Goal: Task Accomplishment & Management: Complete application form

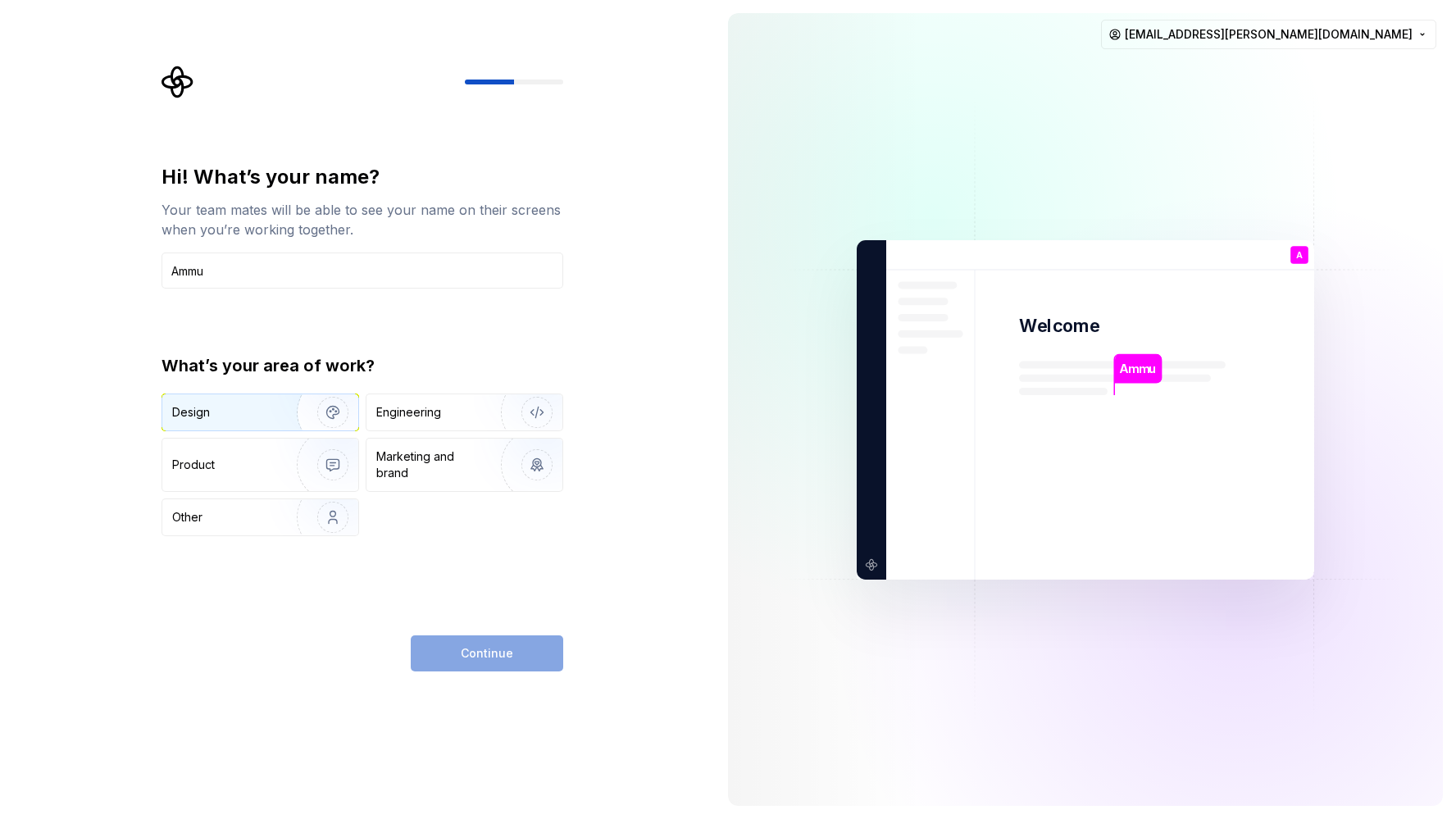
click at [239, 402] on div "Design" at bounding box center [260, 412] width 196 height 36
click at [331, 269] on input "Ammu" at bounding box center [363, 270] width 402 height 36
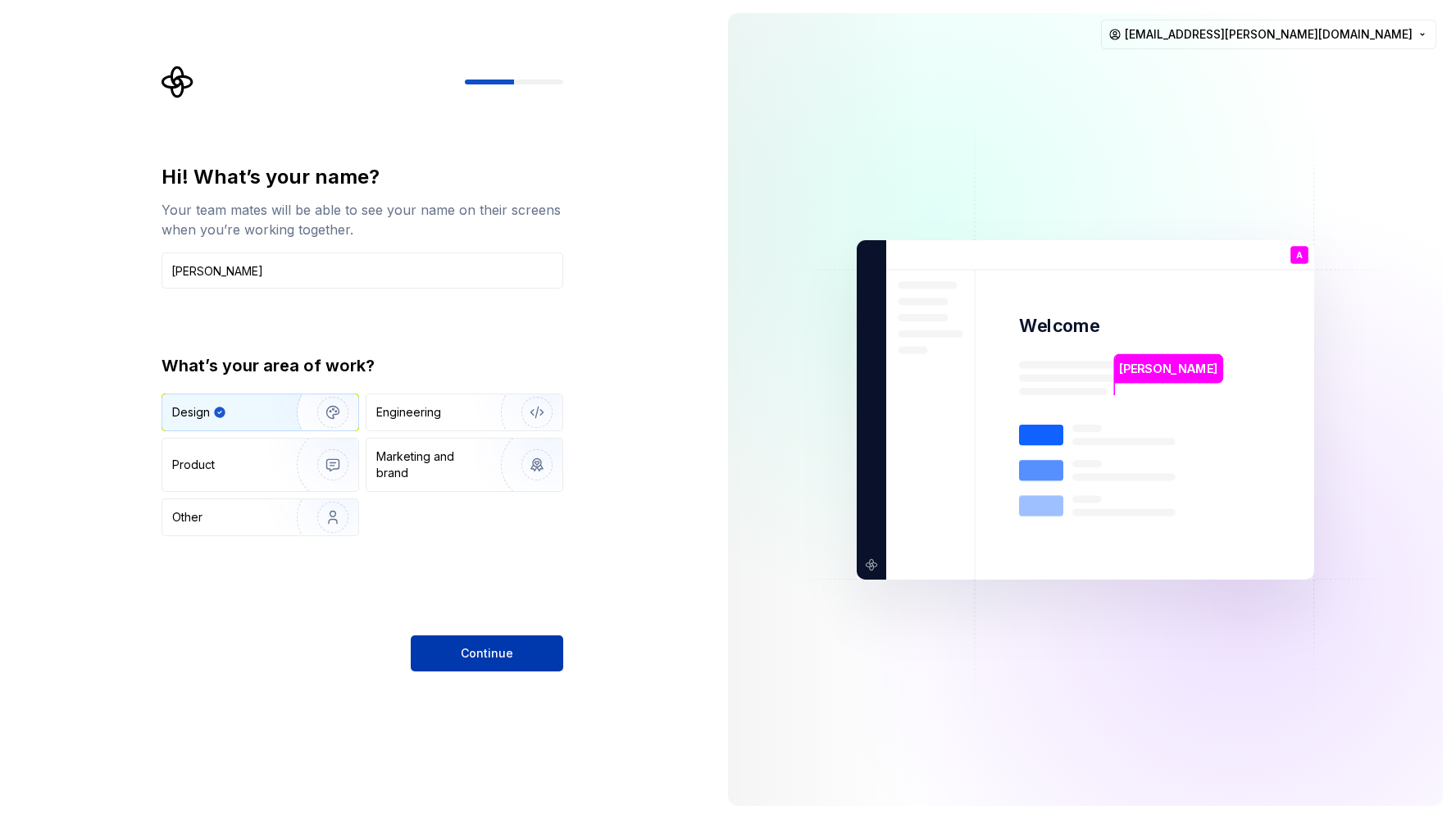
click at [453, 659] on button "Continue" at bounding box center [487, 653] width 153 height 36
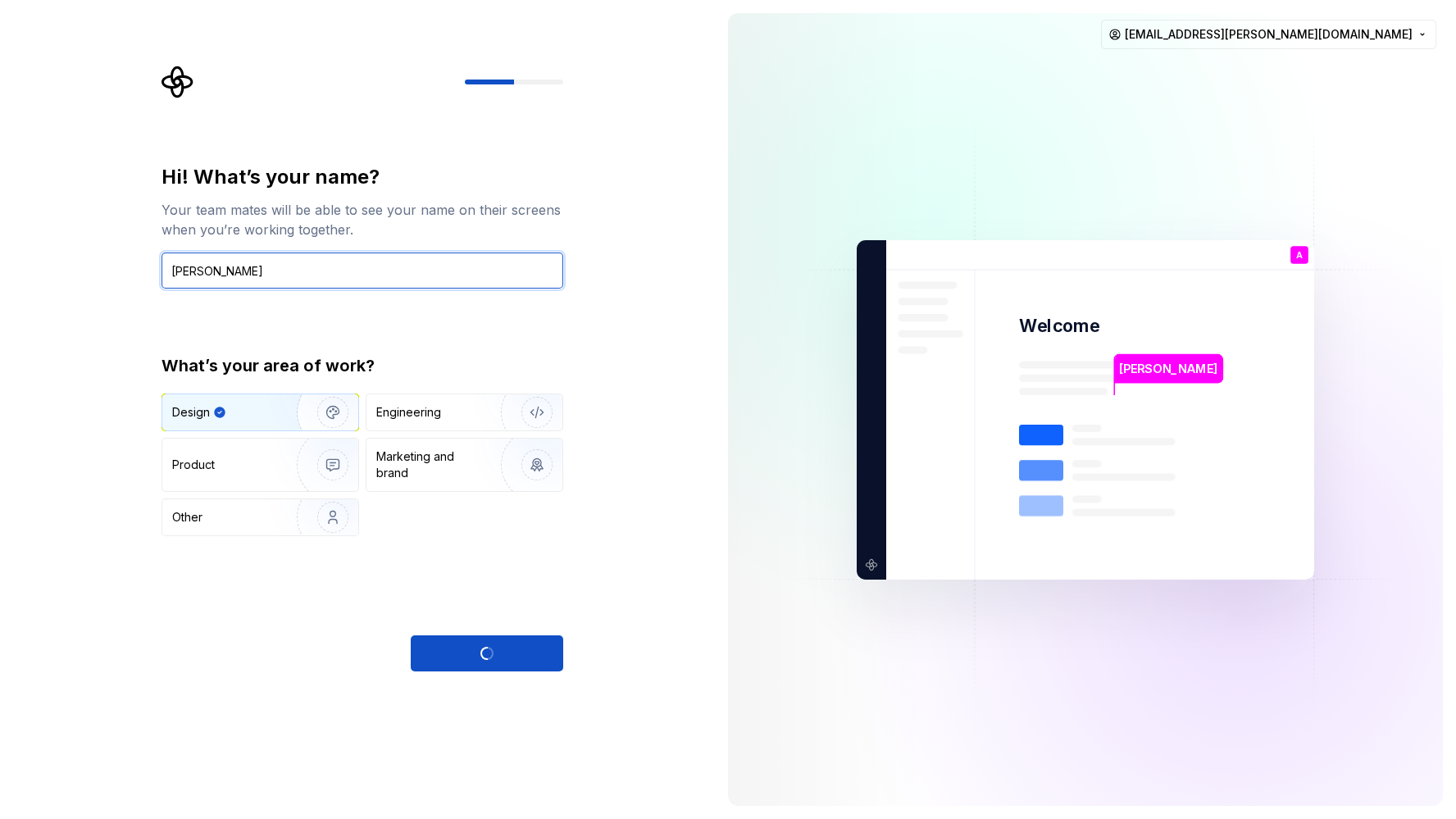
click at [265, 277] on input "[PERSON_NAME]" at bounding box center [363, 270] width 402 height 36
type input "Ammu Ma"
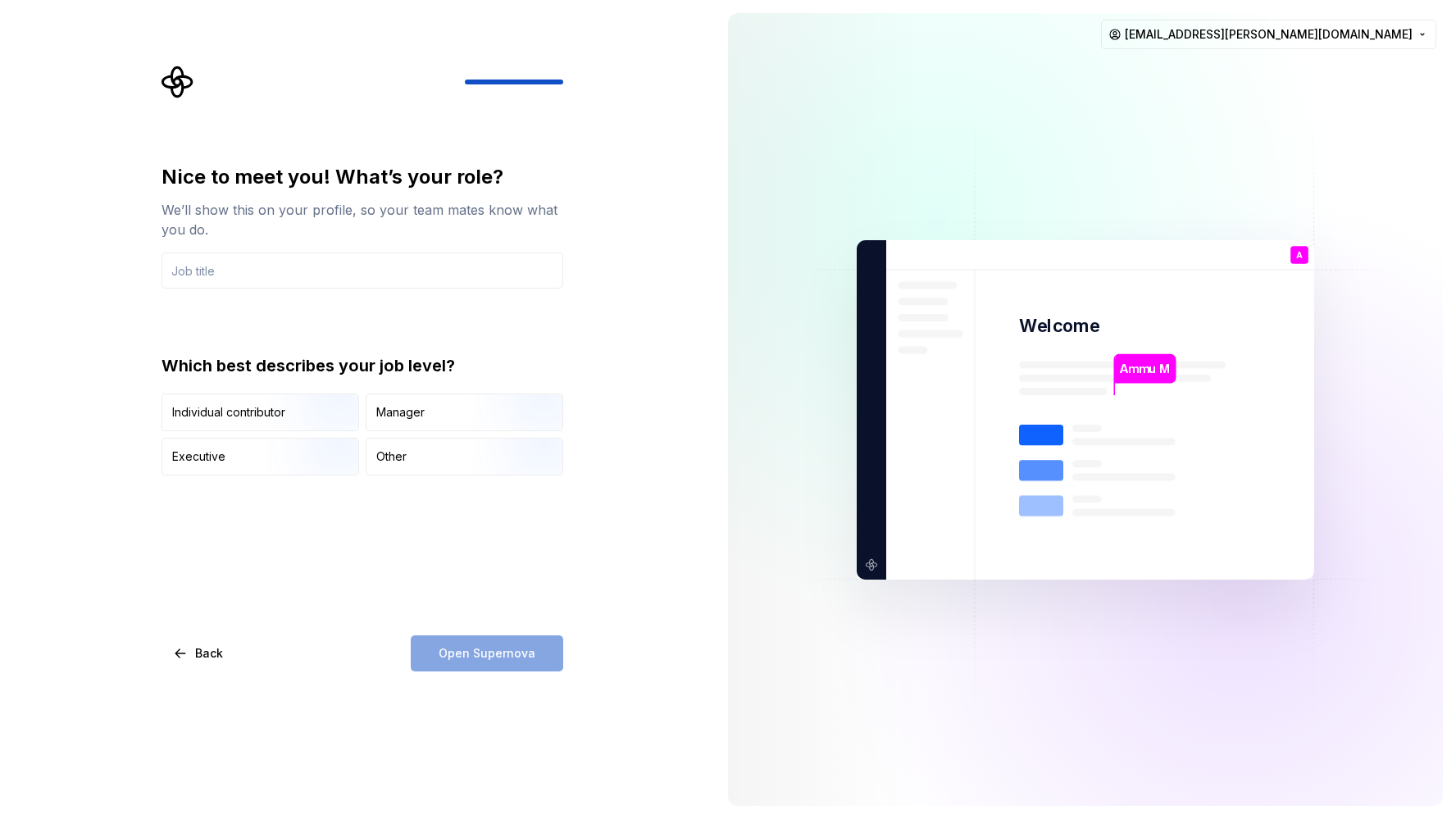
click at [91, 250] on div "Nice to meet you! What’s your role? We’ll show this on your profile, so your te…" at bounding box center [357, 410] width 714 height 819
click at [212, 654] on span "Back" at bounding box center [209, 653] width 28 height 16
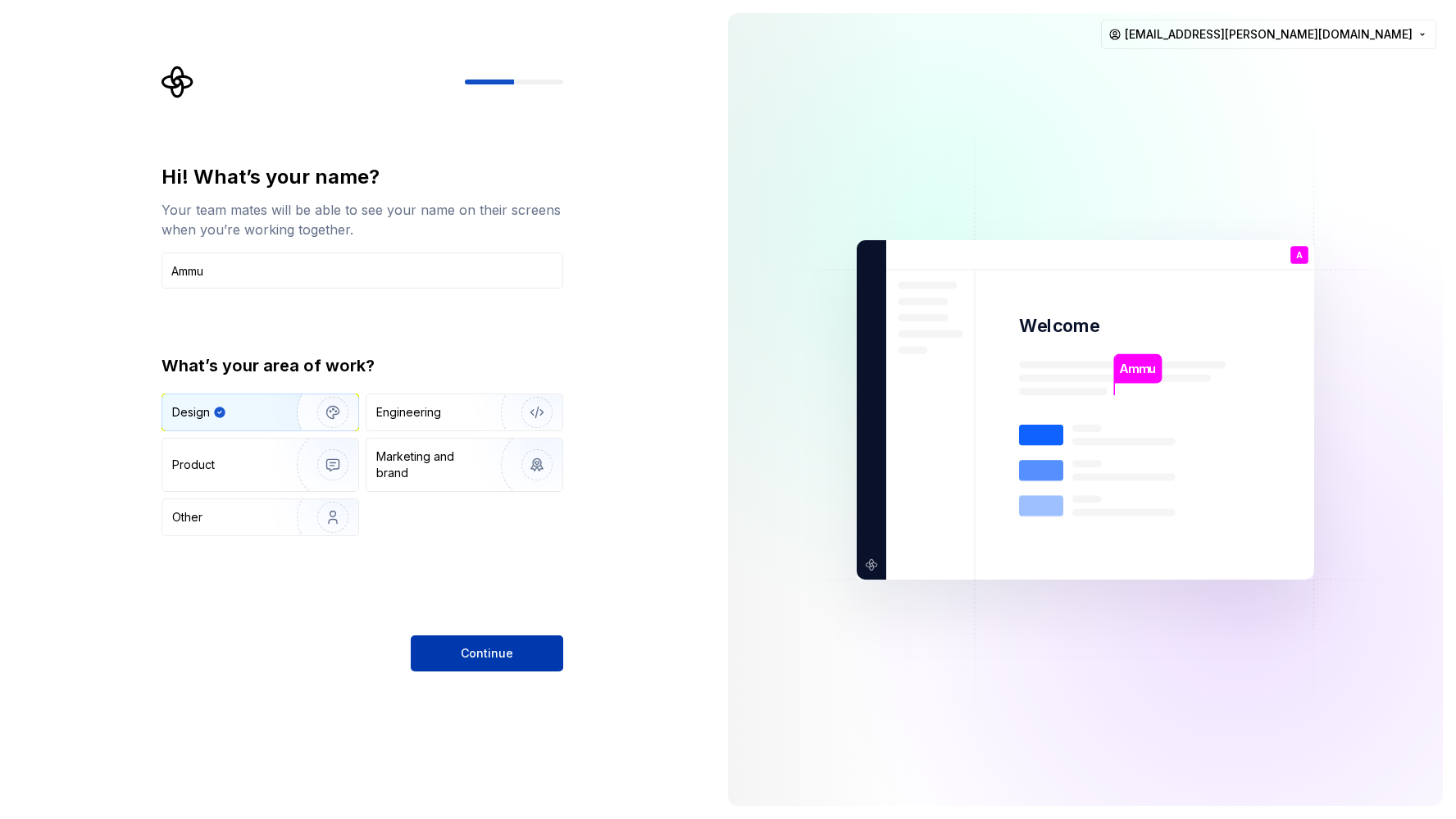
type input "Ammu"
click at [490, 653] on span "Continue" at bounding box center [487, 653] width 52 height 16
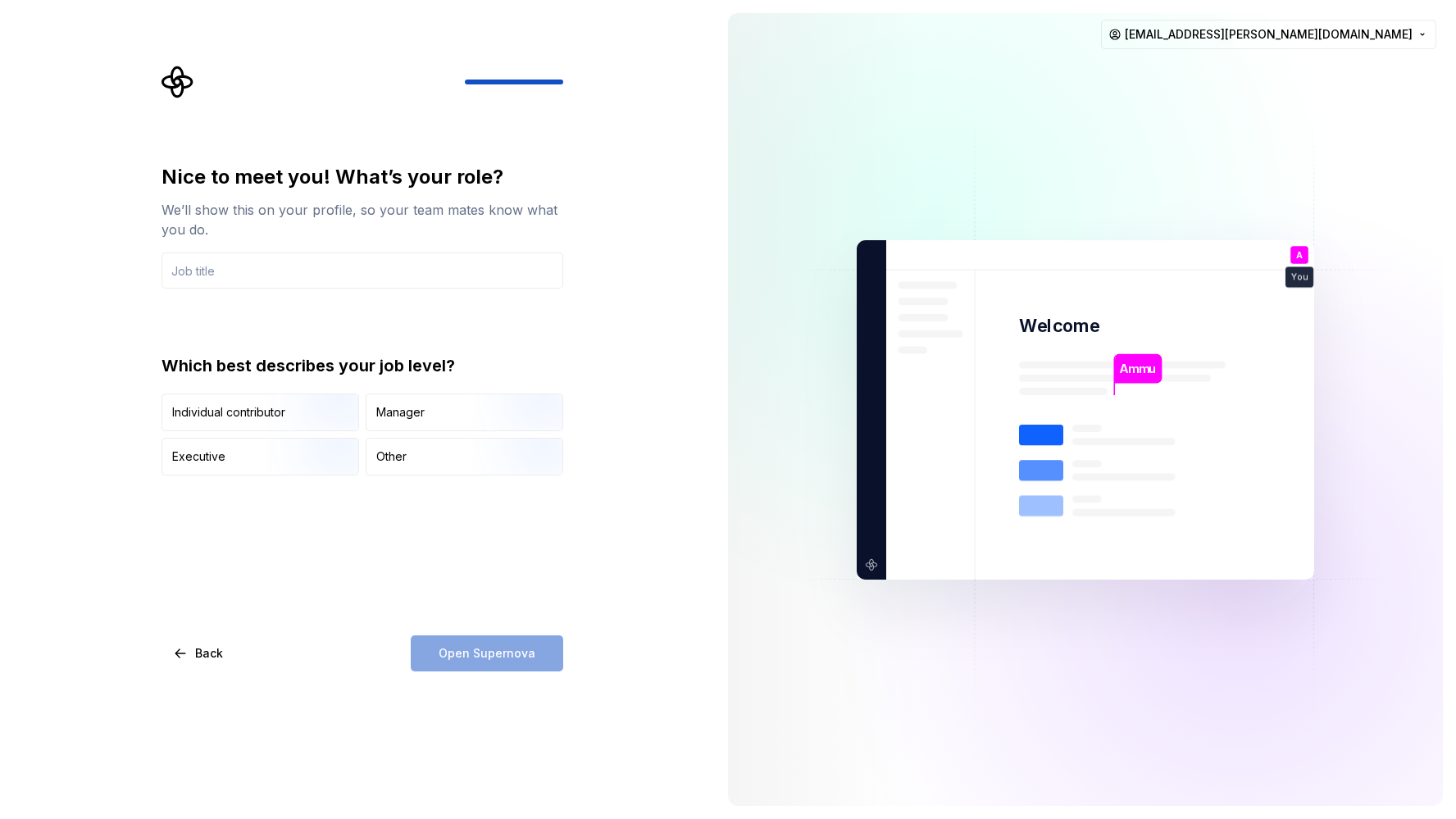
click at [430, 335] on div "Nice to meet you! What’s your role? We’ll show this on your profile, so your te…" at bounding box center [363, 319] width 402 height 311
click at [430, 334] on div "Nice to meet you! What’s your role? We’ll show this on your profile, so your te…" at bounding box center [363, 319] width 402 height 311
click at [499, 333] on div "Nice to meet you! What’s your role? We’ll show this on your profile, so your te…" at bounding box center [363, 319] width 402 height 311
click at [501, 718] on div "Nice to meet you! What’s your role? We’ll show this on your profile, so your te…" at bounding box center [357, 410] width 714 height 819
click at [373, 344] on div "Nice to meet you! What’s your role? We’ll show this on your profile, so your te…" at bounding box center [363, 319] width 402 height 311
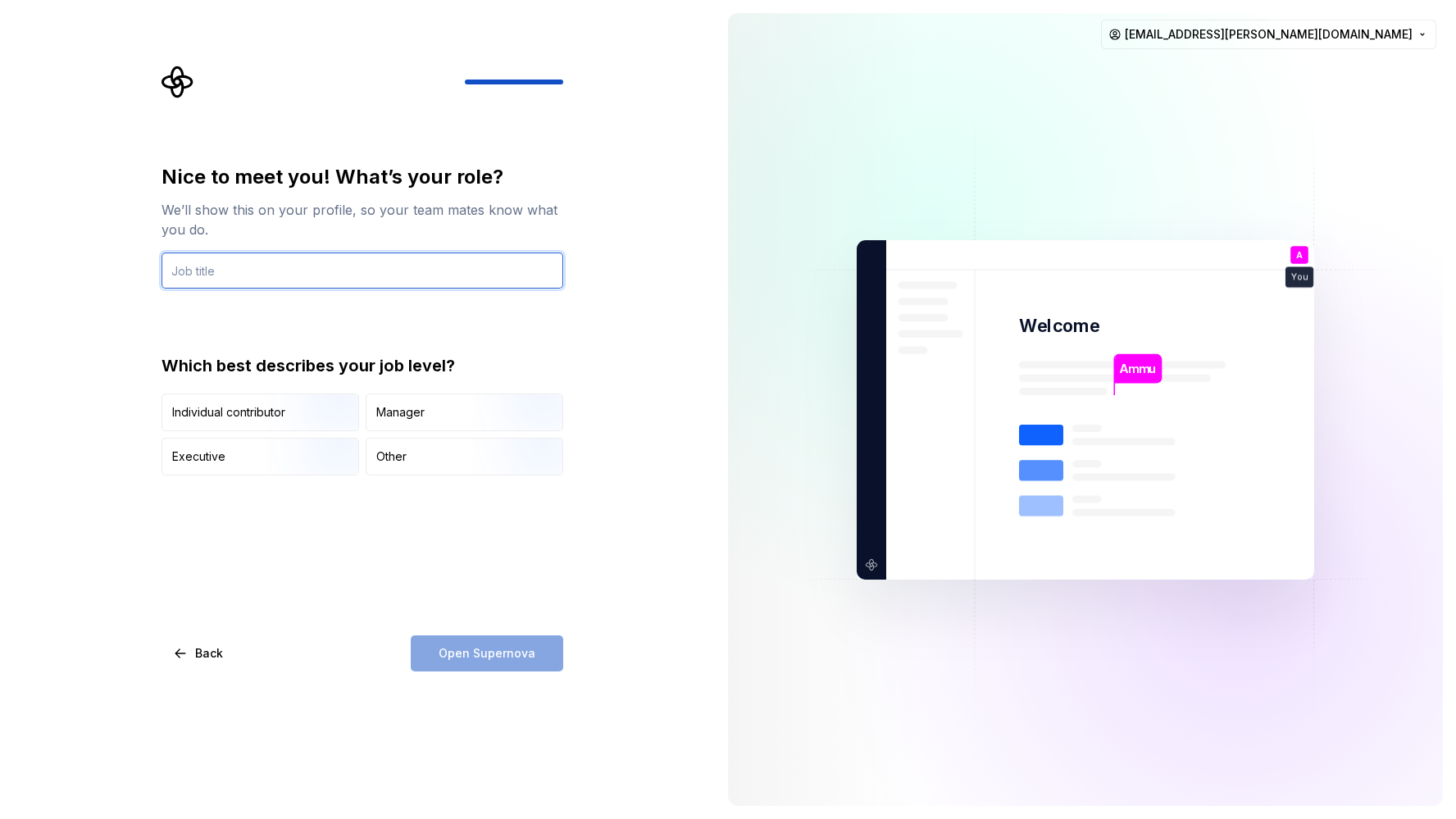
click at [218, 268] on input "text" at bounding box center [363, 270] width 402 height 36
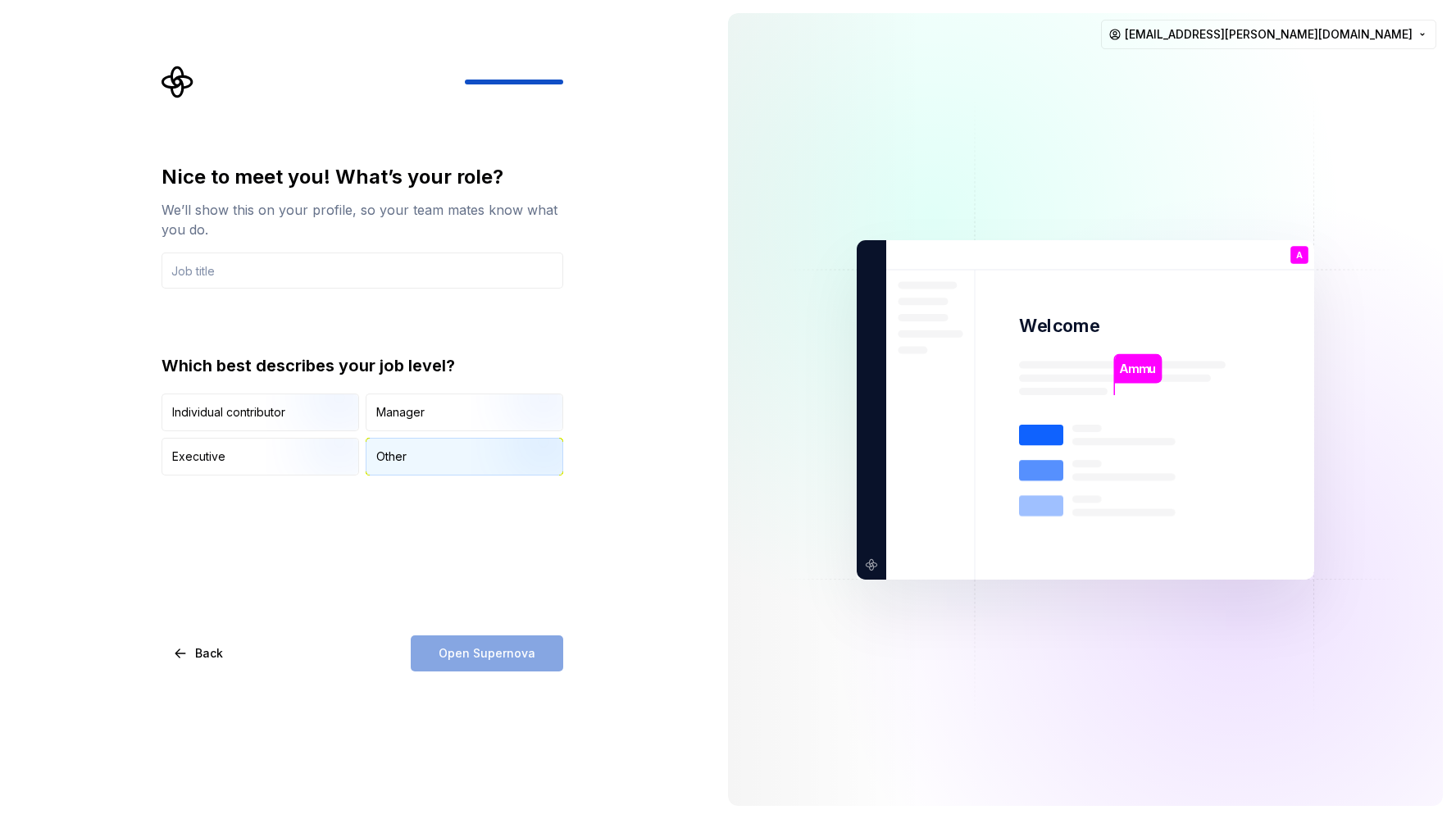
click at [409, 456] on div "Other" at bounding box center [464, 457] width 196 height 36
click at [290, 410] on img "button" at bounding box center [319, 432] width 105 height 109
click at [442, 573] on div "Nice to meet you! What’s your role? We’ll show this on your profile, so your te…" at bounding box center [363, 417] width 402 height 507
click at [306, 284] on input "text" at bounding box center [363, 270] width 402 height 36
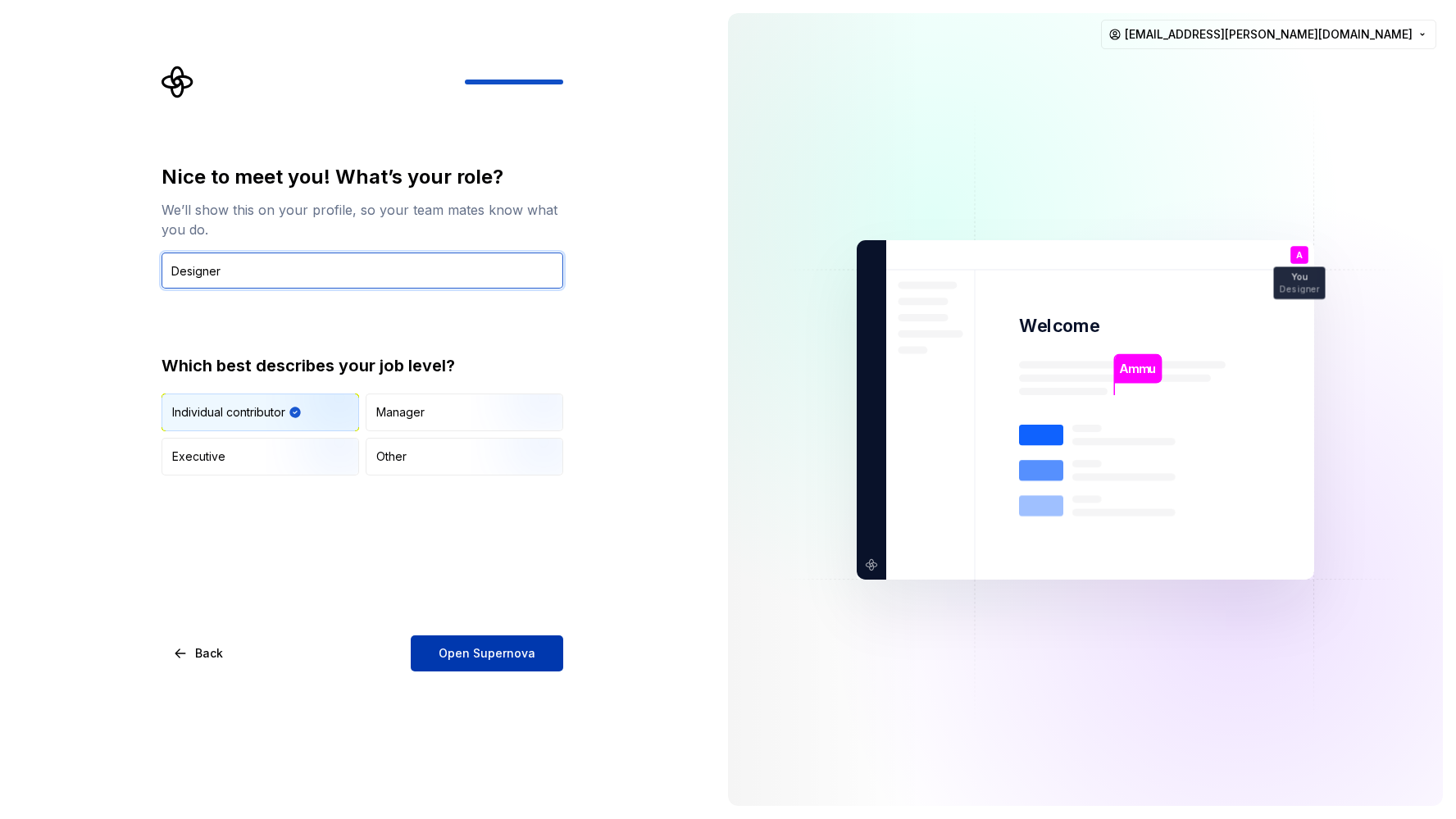
type input "Designer"
click at [476, 644] on button "Open Supernova" at bounding box center [487, 653] width 153 height 36
click at [170, 272] on input "Designer" at bounding box center [363, 270] width 402 height 36
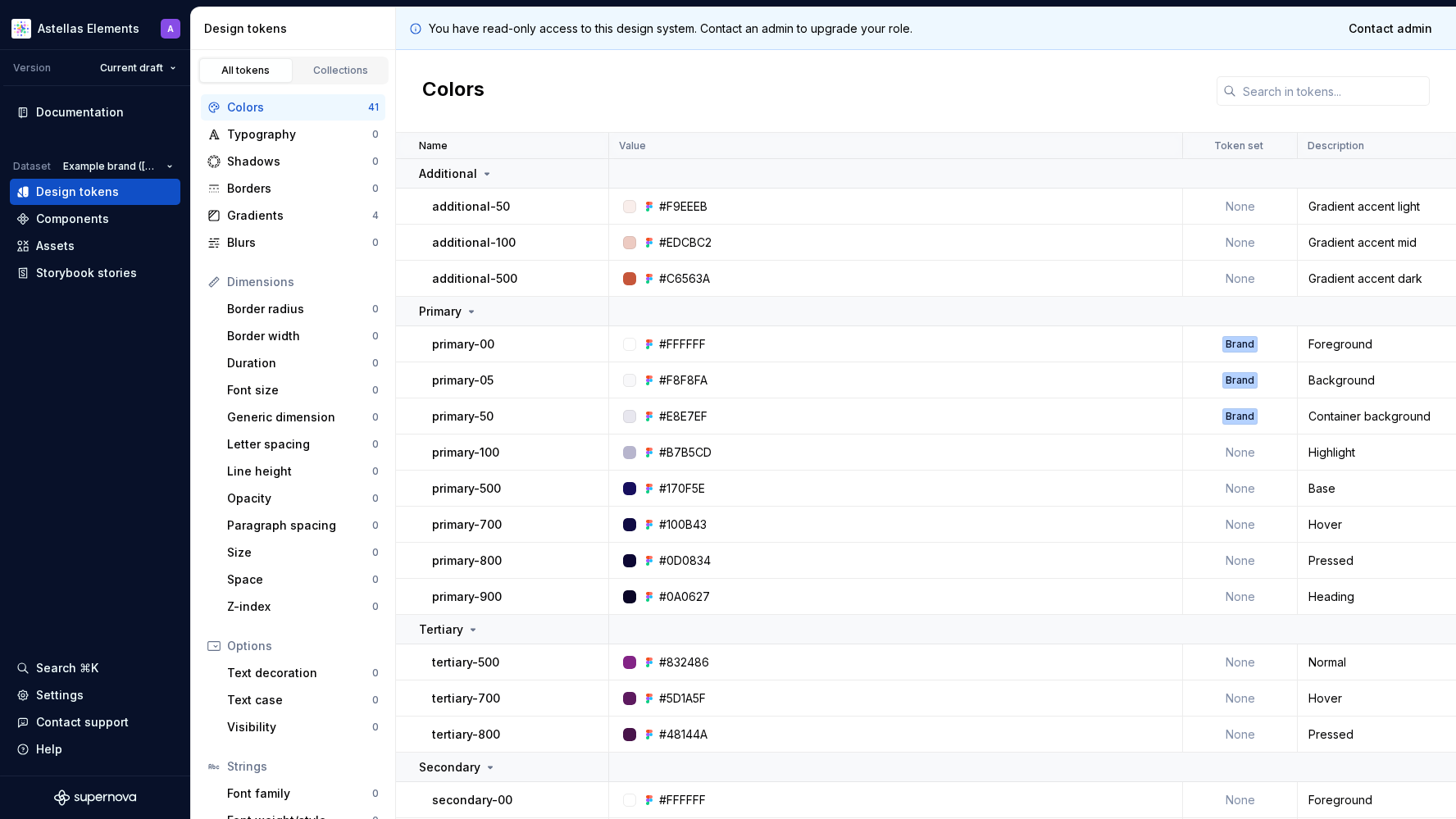
click at [687, 90] on div "Colors" at bounding box center [926, 91] width 1060 height 83
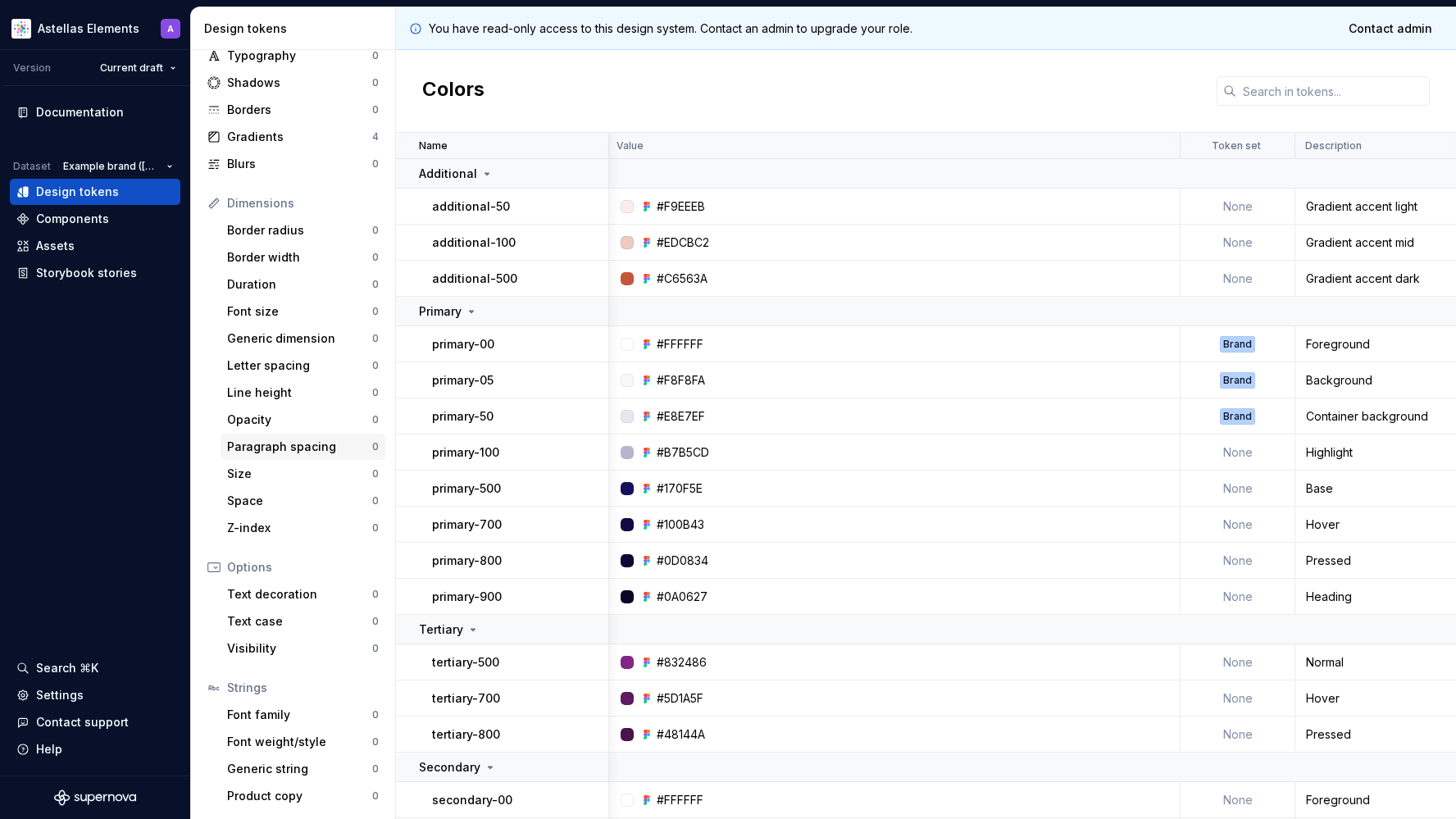
scroll to position [79, 0]
click at [69, 221] on div "Components" at bounding box center [72, 219] width 73 height 16
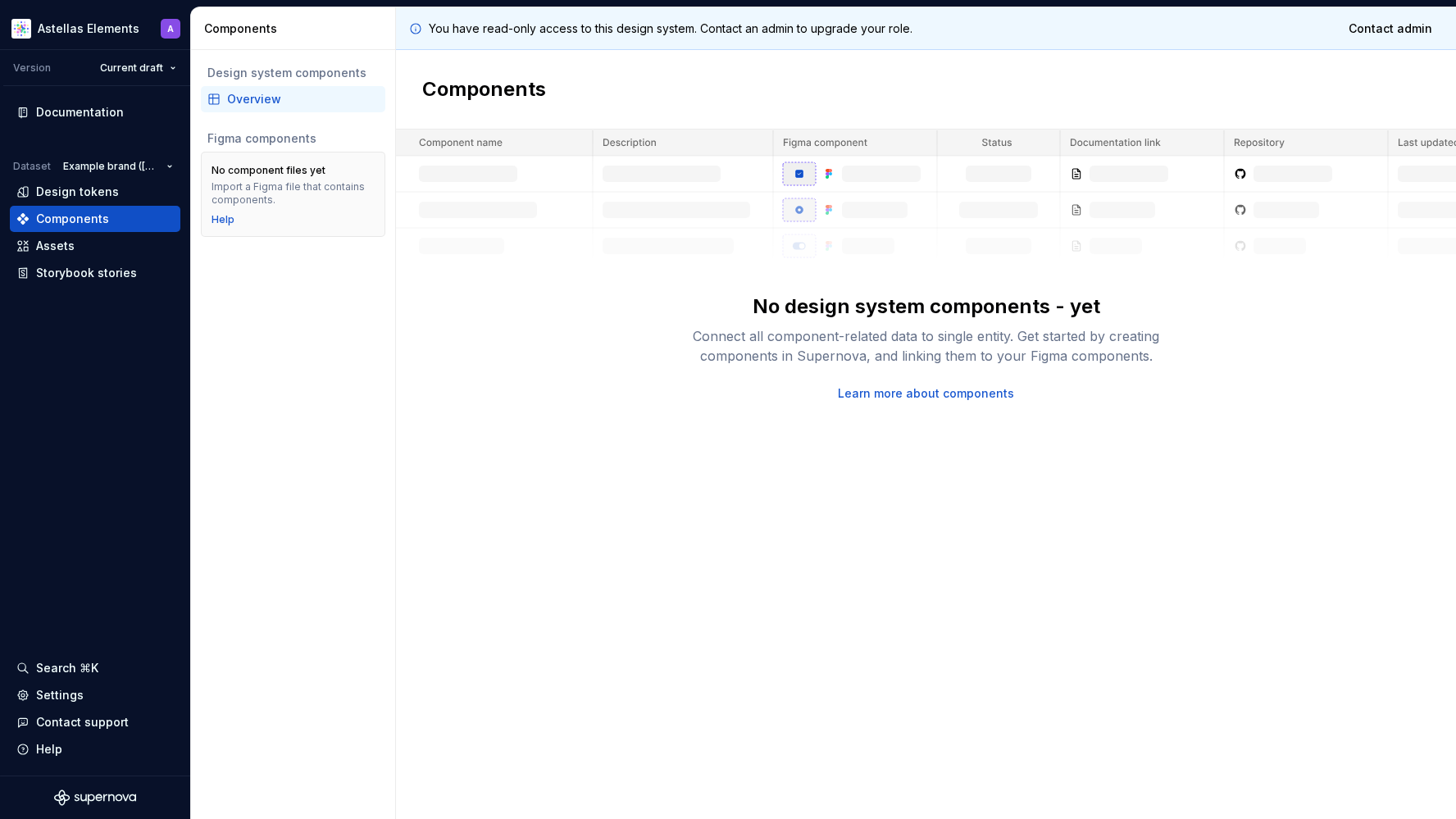
click at [503, 272] on div "No design system components - yet Connect all component-related data to single …" at bounding box center [926, 265] width 1060 height 272
click at [81, 245] on div "Assets" at bounding box center [95, 246] width 157 height 16
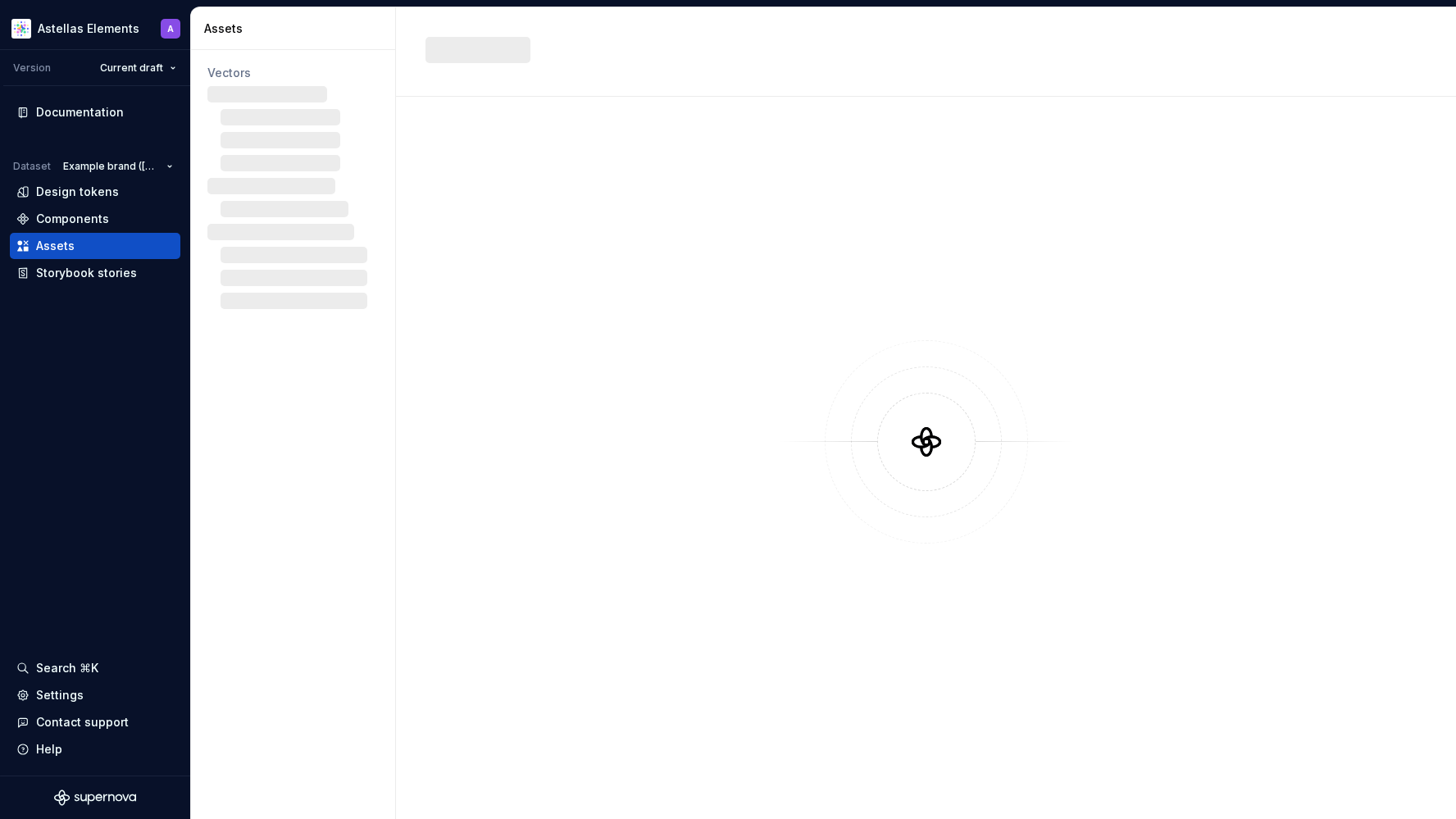
click at [316, 37] on div "Assets" at bounding box center [293, 28] width 205 height 42
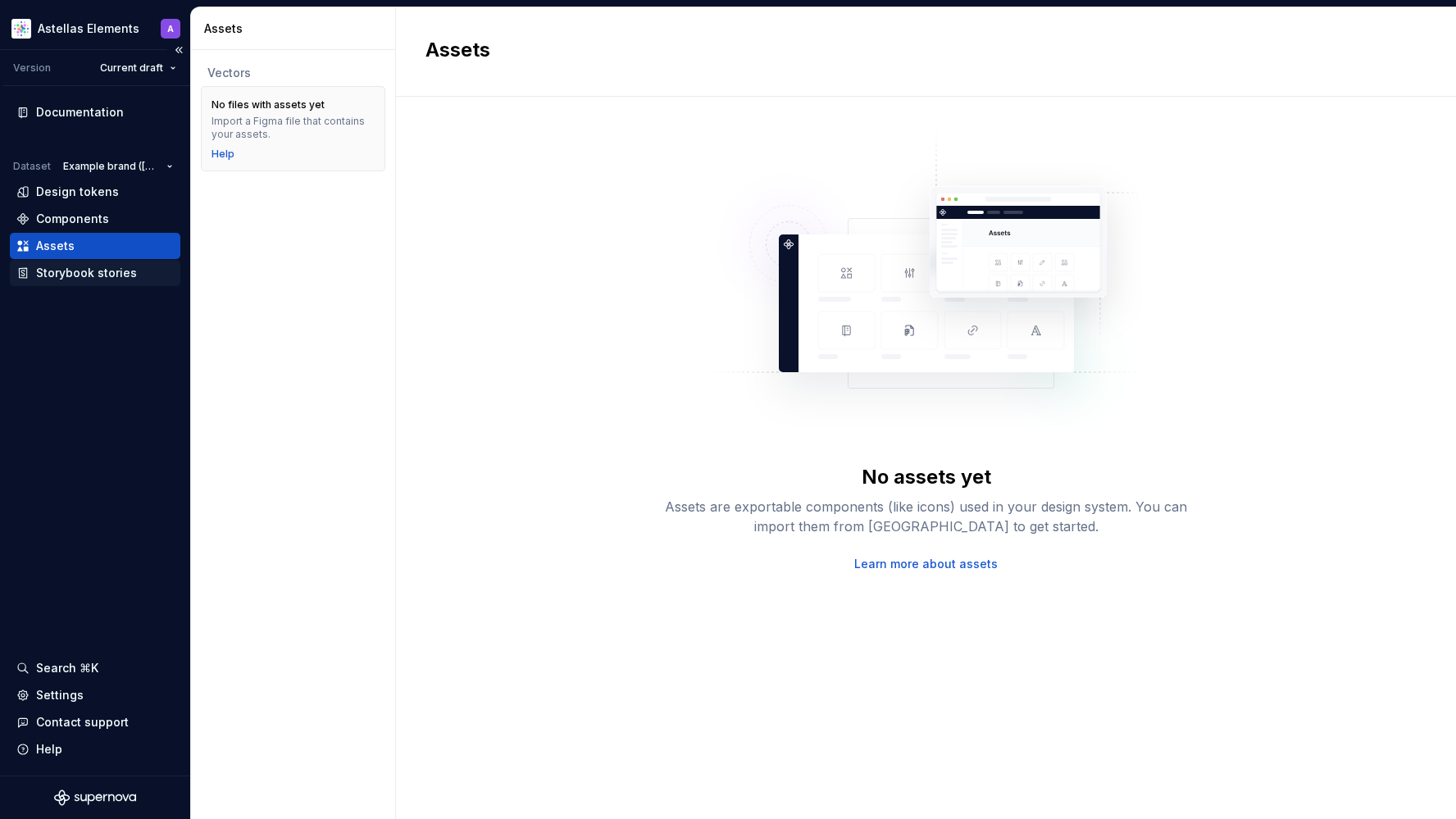
click at [80, 271] on div "Storybook stories" at bounding box center [86, 273] width 100 height 16
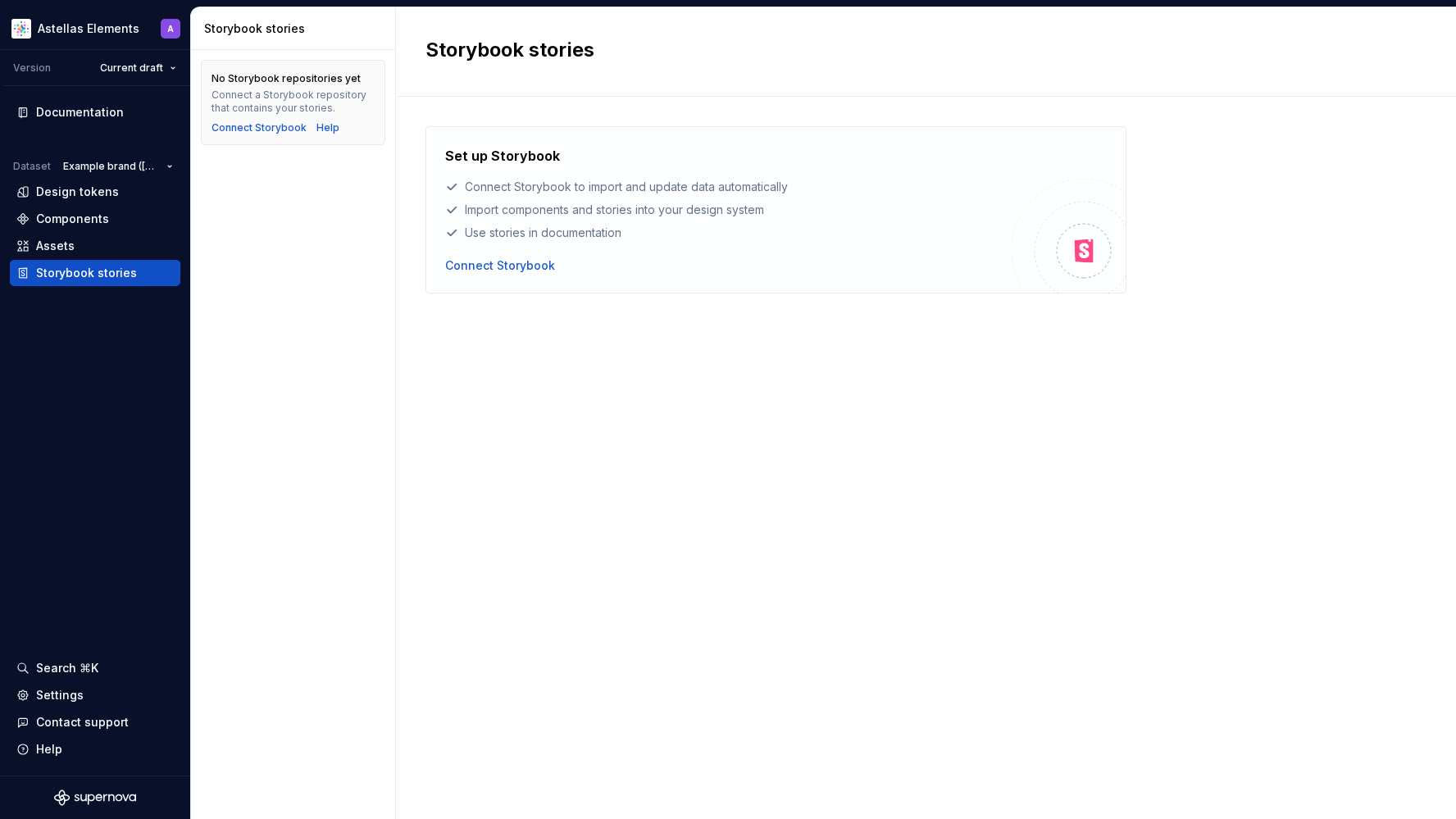
click at [1262, 325] on div "Set up Storybook Connect Storybook to import and update data automatically Impo…" at bounding box center [925, 441] width 1001 height 630
